Goal: Obtain resource: Download file/media

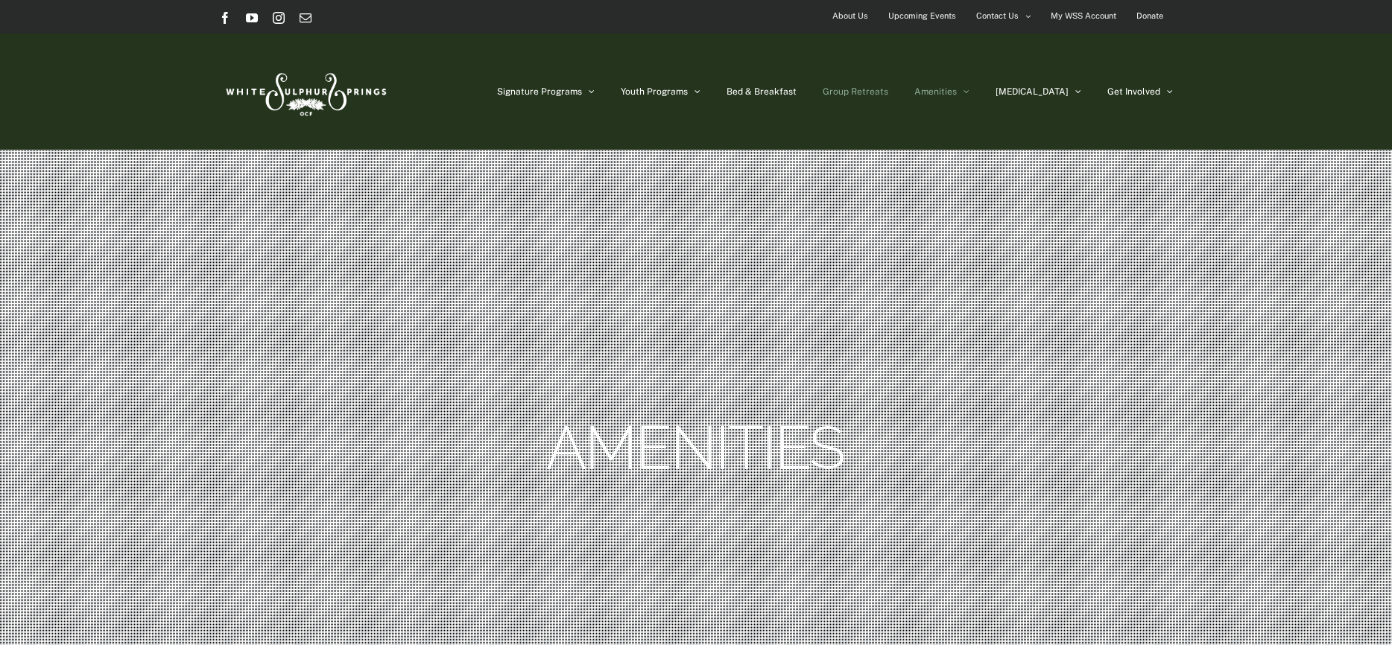
click at [888, 93] on span "Group Retreats" at bounding box center [856, 91] width 66 height 9
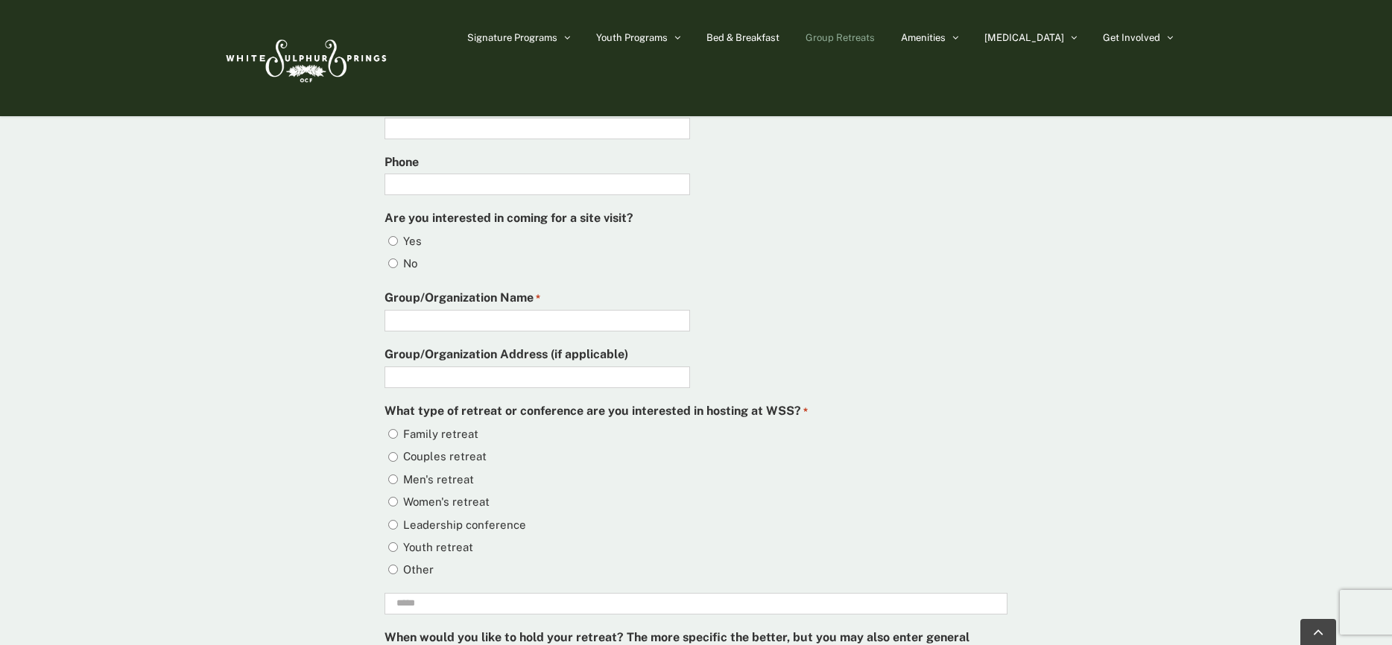
scroll to position [4033, 0]
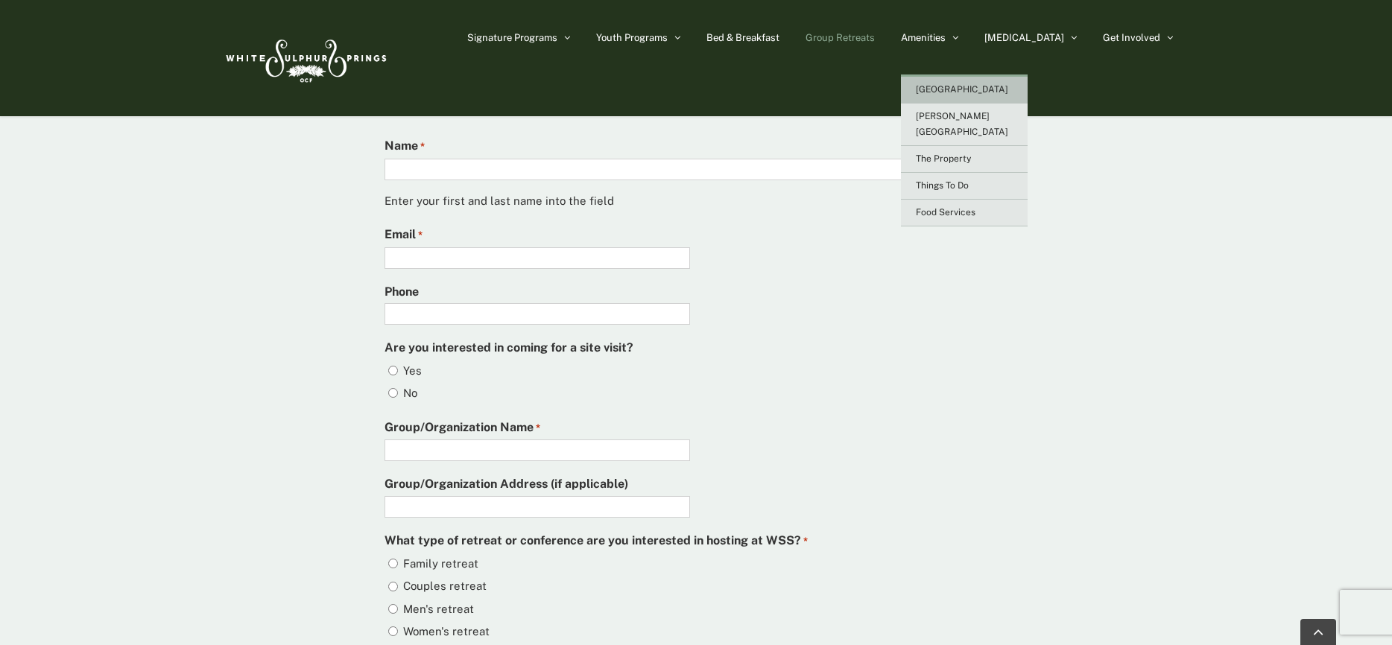
click at [1017, 83] on link "[GEOGRAPHIC_DATA]" at bounding box center [964, 90] width 127 height 27
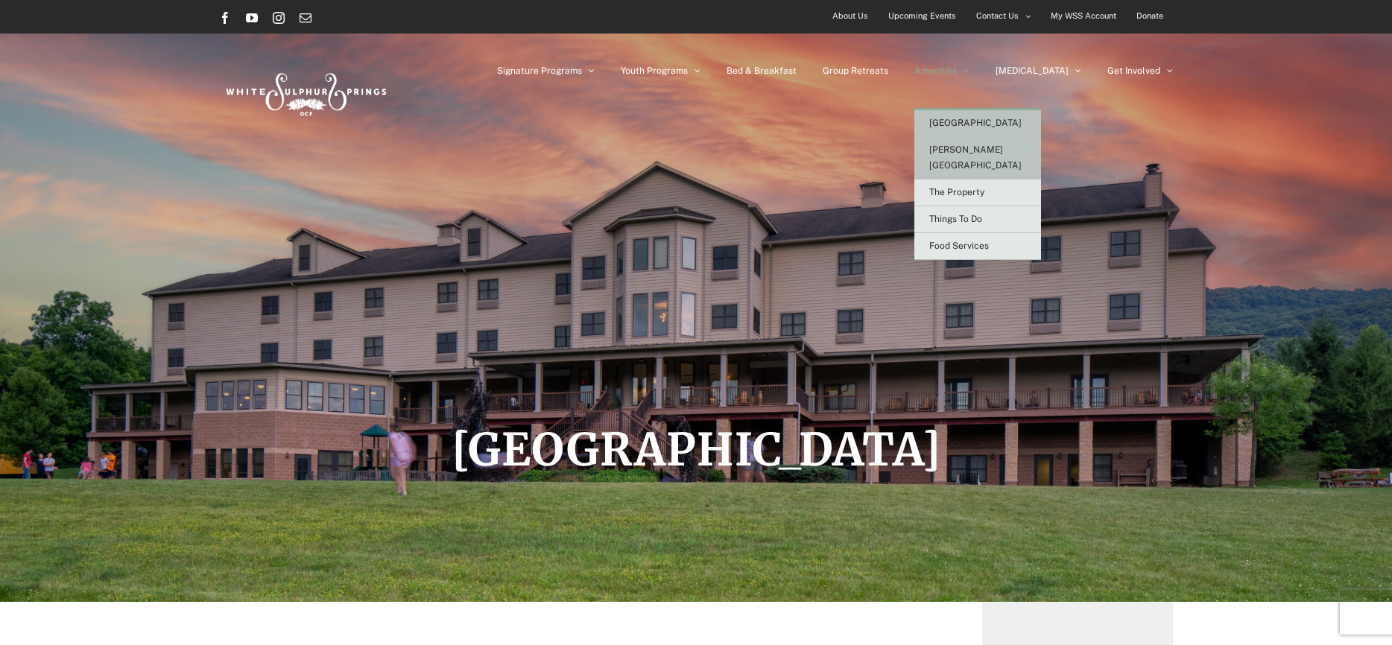
click at [1028, 142] on link "[PERSON_NAME][GEOGRAPHIC_DATA]" at bounding box center [977, 158] width 127 height 42
click at [996, 154] on span "[PERSON_NAME][GEOGRAPHIC_DATA]" at bounding box center [975, 158] width 92 height 26
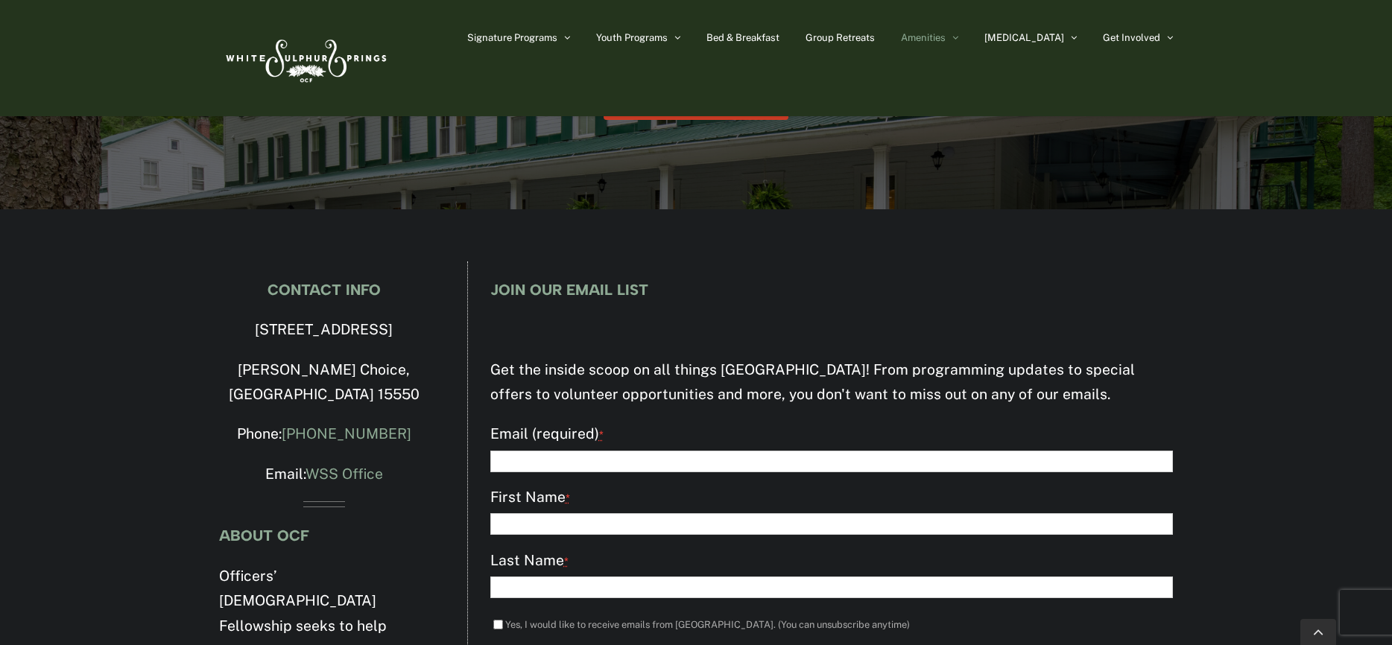
scroll to position [3229, 0]
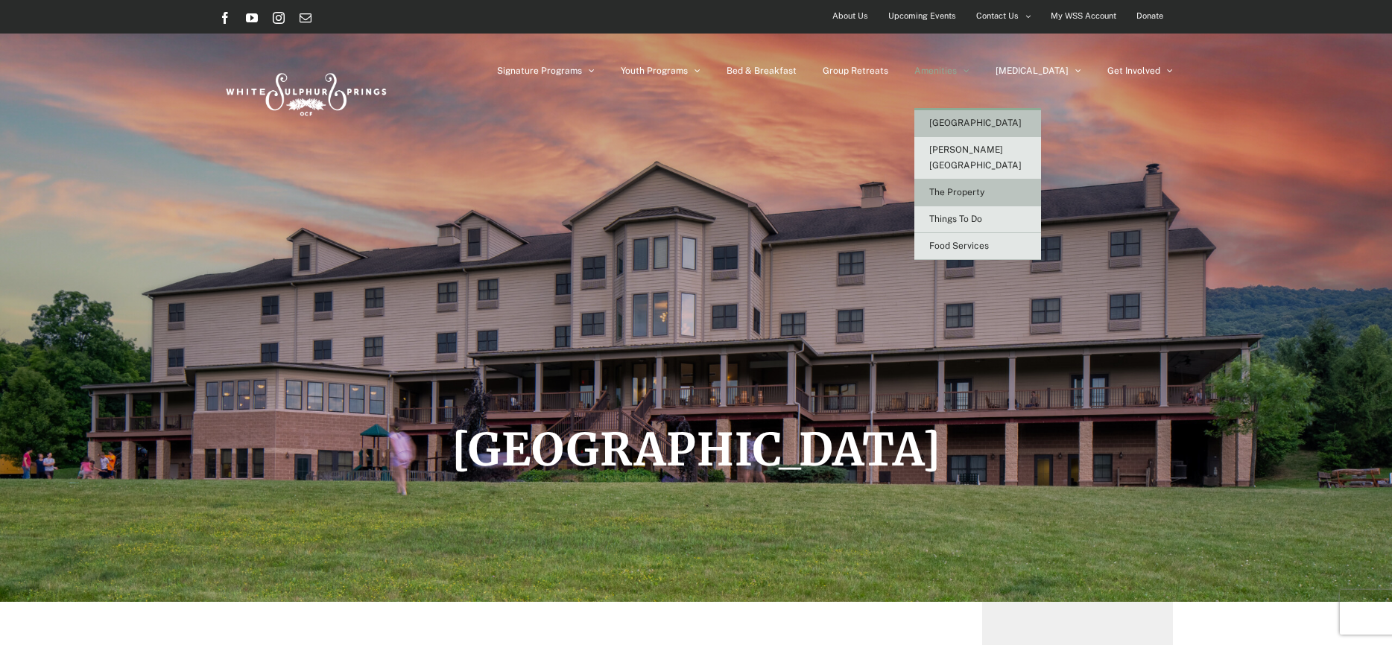
click at [984, 187] on span "The Property" at bounding box center [956, 192] width 55 height 10
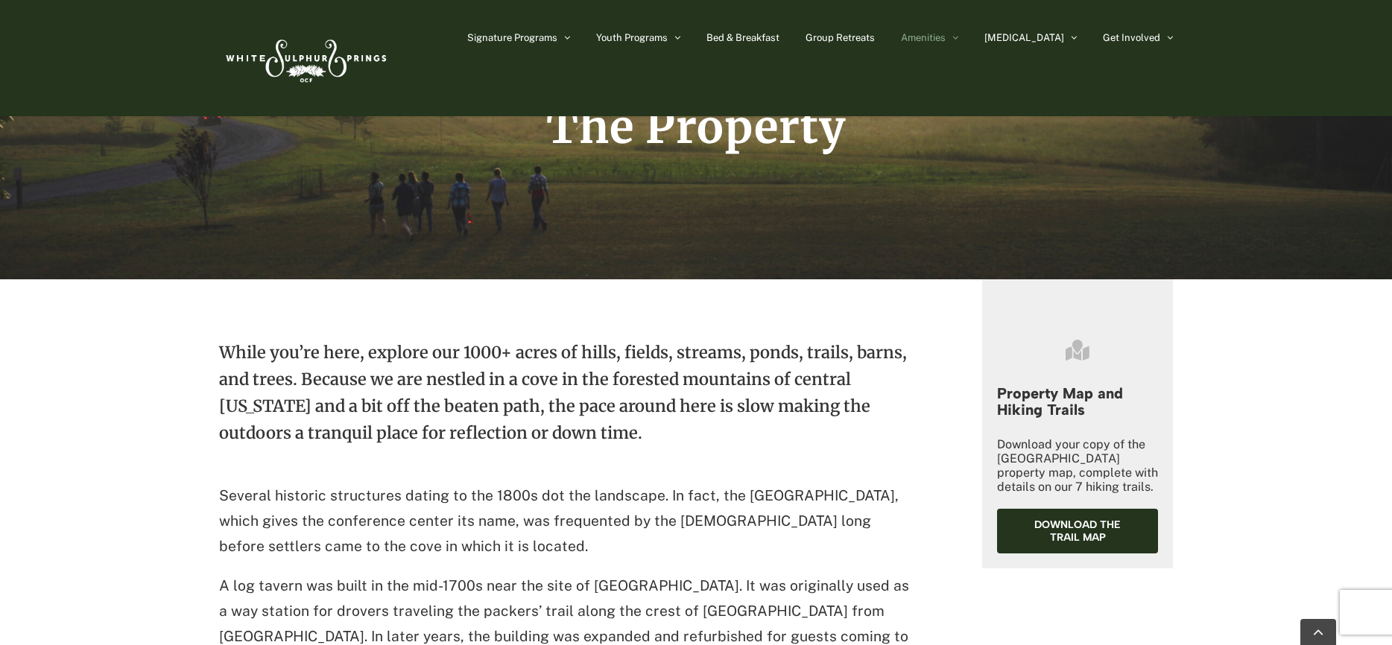
scroll to position [522, 0]
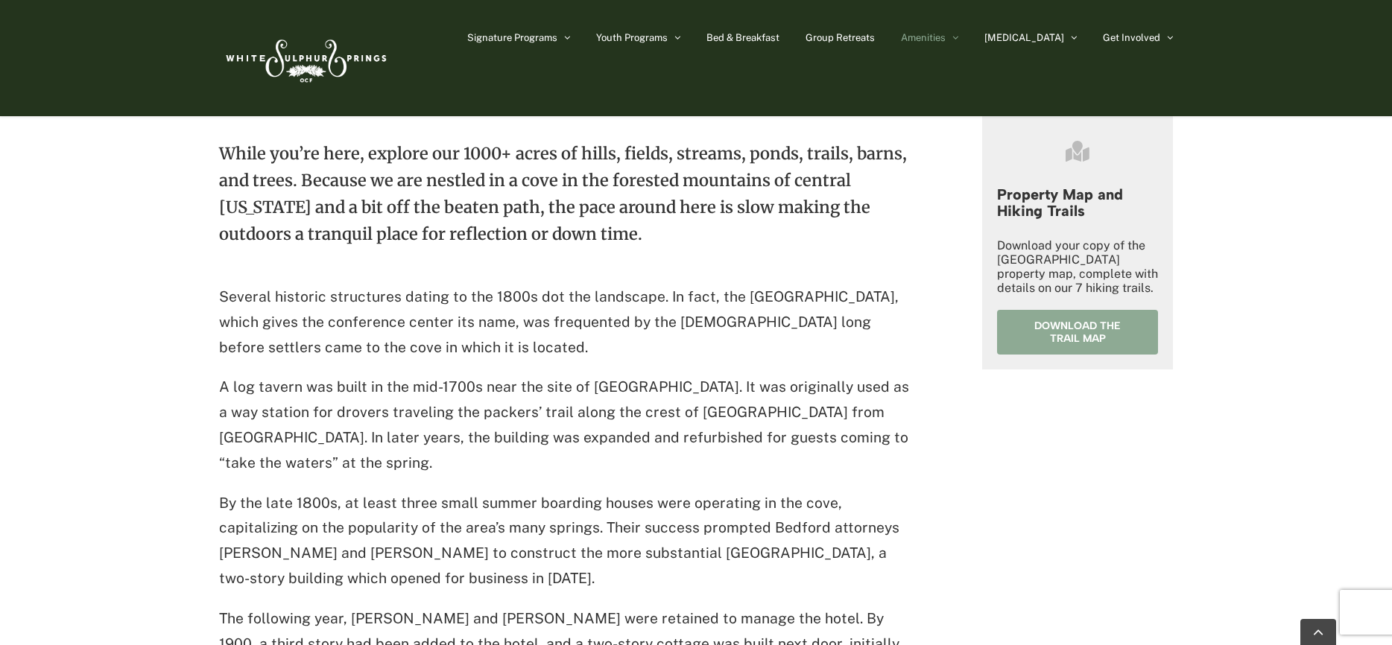
click at [1096, 335] on span "Download the trail map" at bounding box center [1078, 332] width 118 height 25
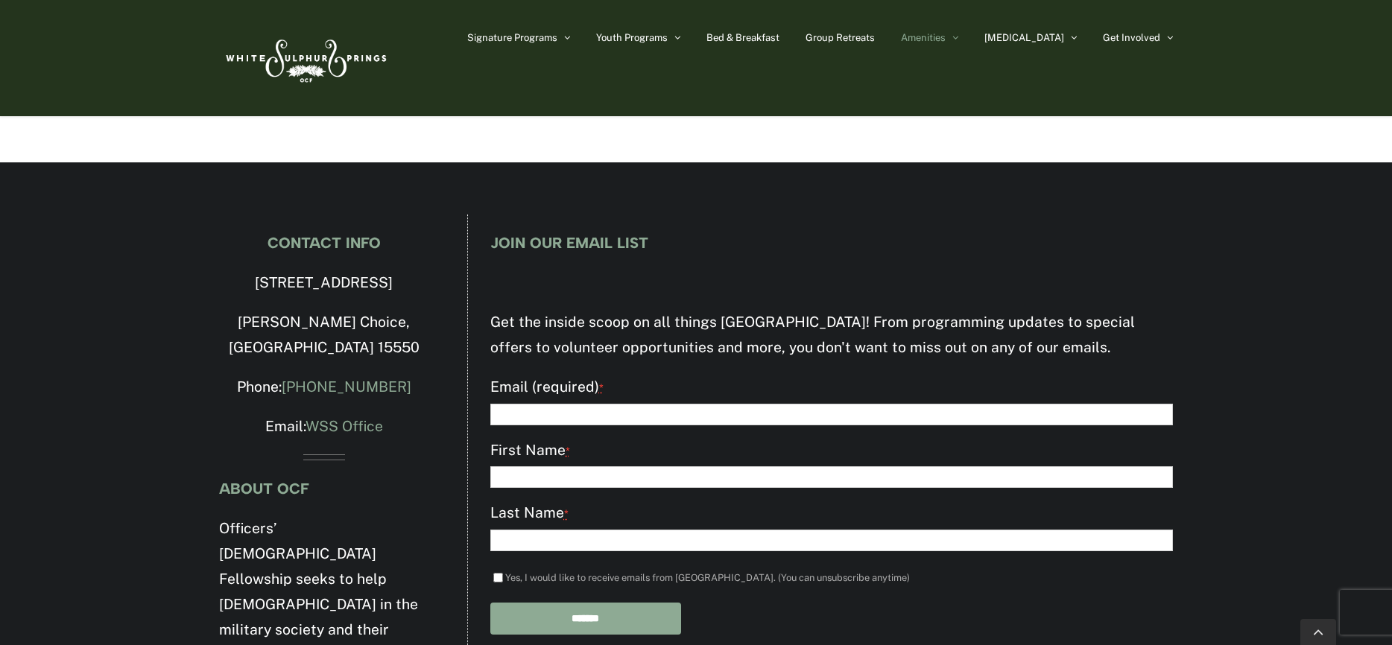
scroll to position [2565, 0]
